Goal: Navigation & Orientation: Find specific page/section

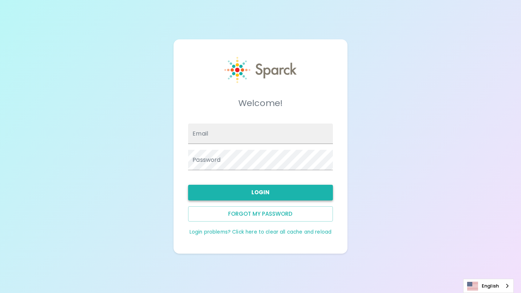
type input "[EMAIL_ADDRESS][DOMAIN_NAME]"
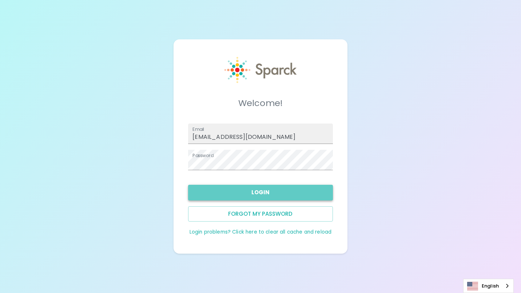
click at [313, 186] on button "Login" at bounding box center [260, 191] width 144 height 15
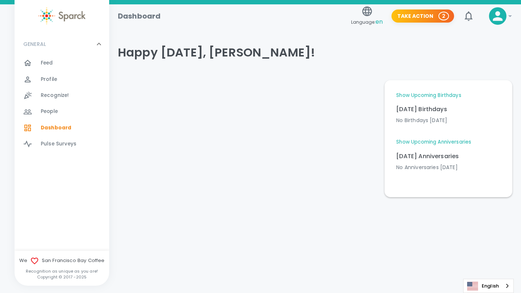
click at [52, 63] on span "Feed" at bounding box center [47, 62] width 12 height 7
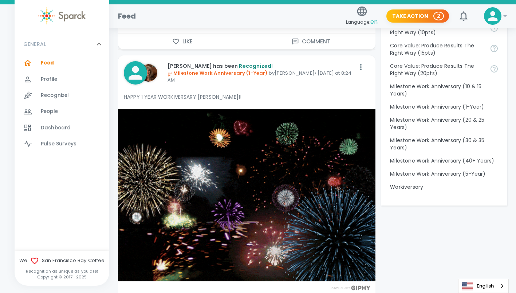
scroll to position [769, 0]
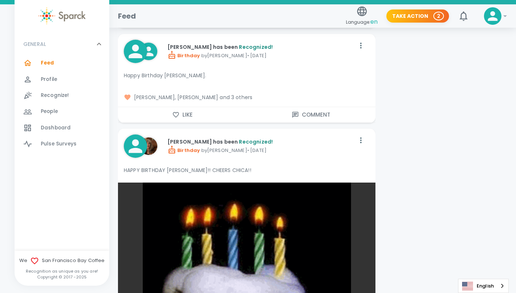
click at [342, 158] on div "[PERSON_NAME] has been Recognized! Birthday by [PERSON_NAME] • [DATE]" at bounding box center [236, 145] width 237 height 35
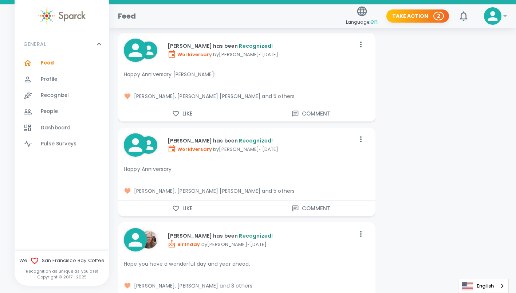
scroll to position [2325, 0]
